Goal: Task Accomplishment & Management: Manage account settings

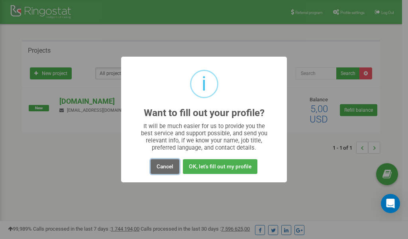
click at [166, 167] on button "Cancel" at bounding box center [165, 166] width 29 height 15
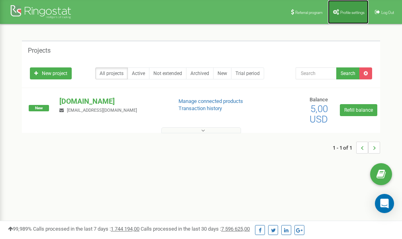
click at [350, 9] on link "Profile settings" at bounding box center [348, 12] width 41 height 24
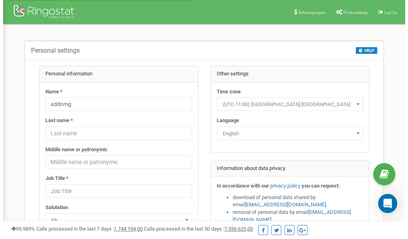
scroll to position [40, 0]
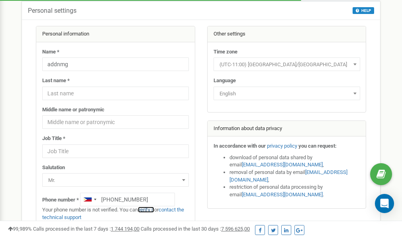
click at [153, 209] on link "verify it" at bounding box center [146, 209] width 16 height 6
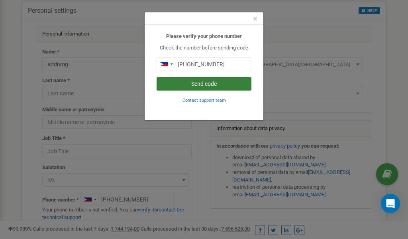
click at [209, 84] on button "Send code" at bounding box center [203, 84] width 95 height 14
